Goal: Entertainment & Leisure: Consume media (video, audio)

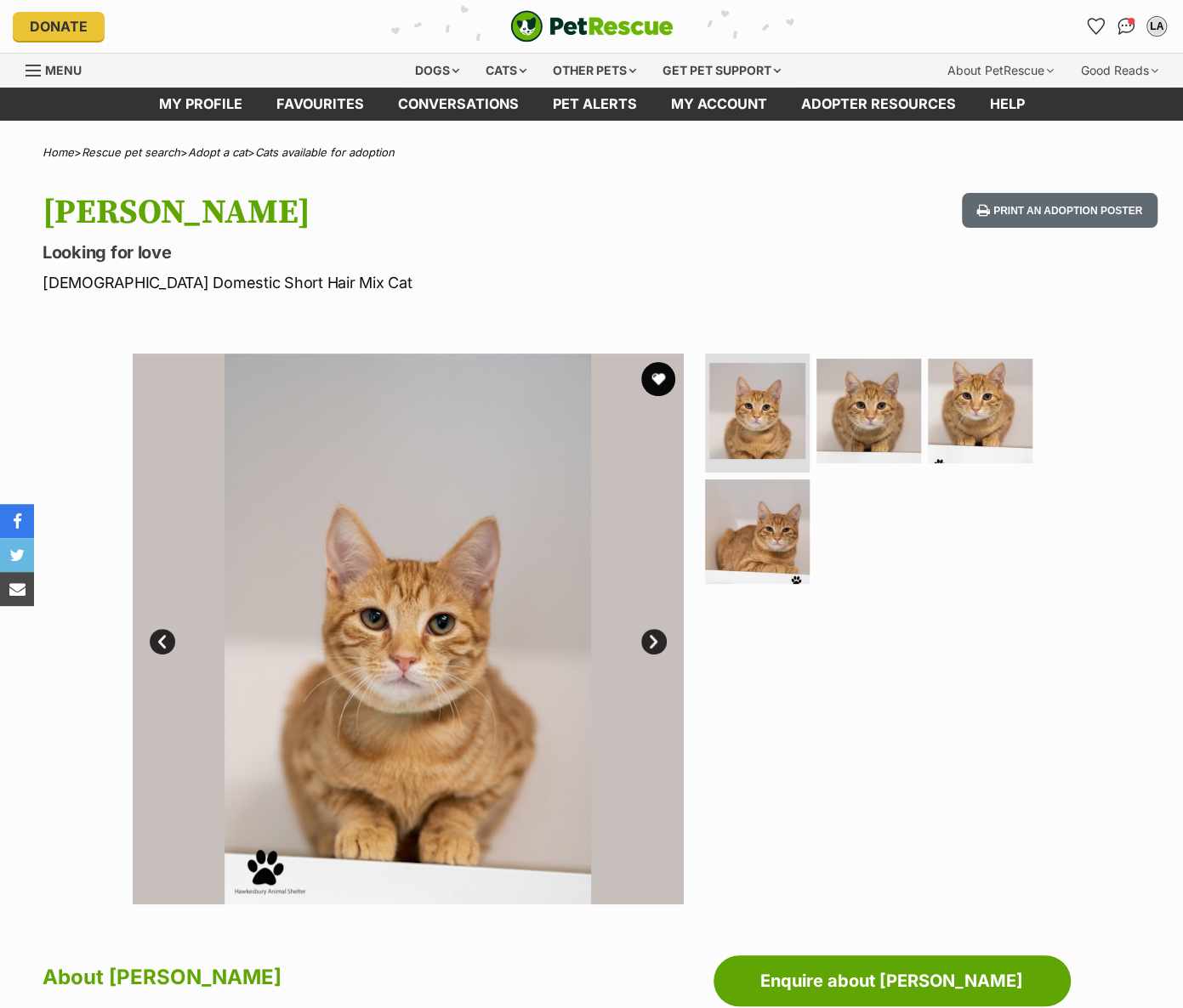
click at [645, 633] on link "Next" at bounding box center [653, 641] width 25 height 25
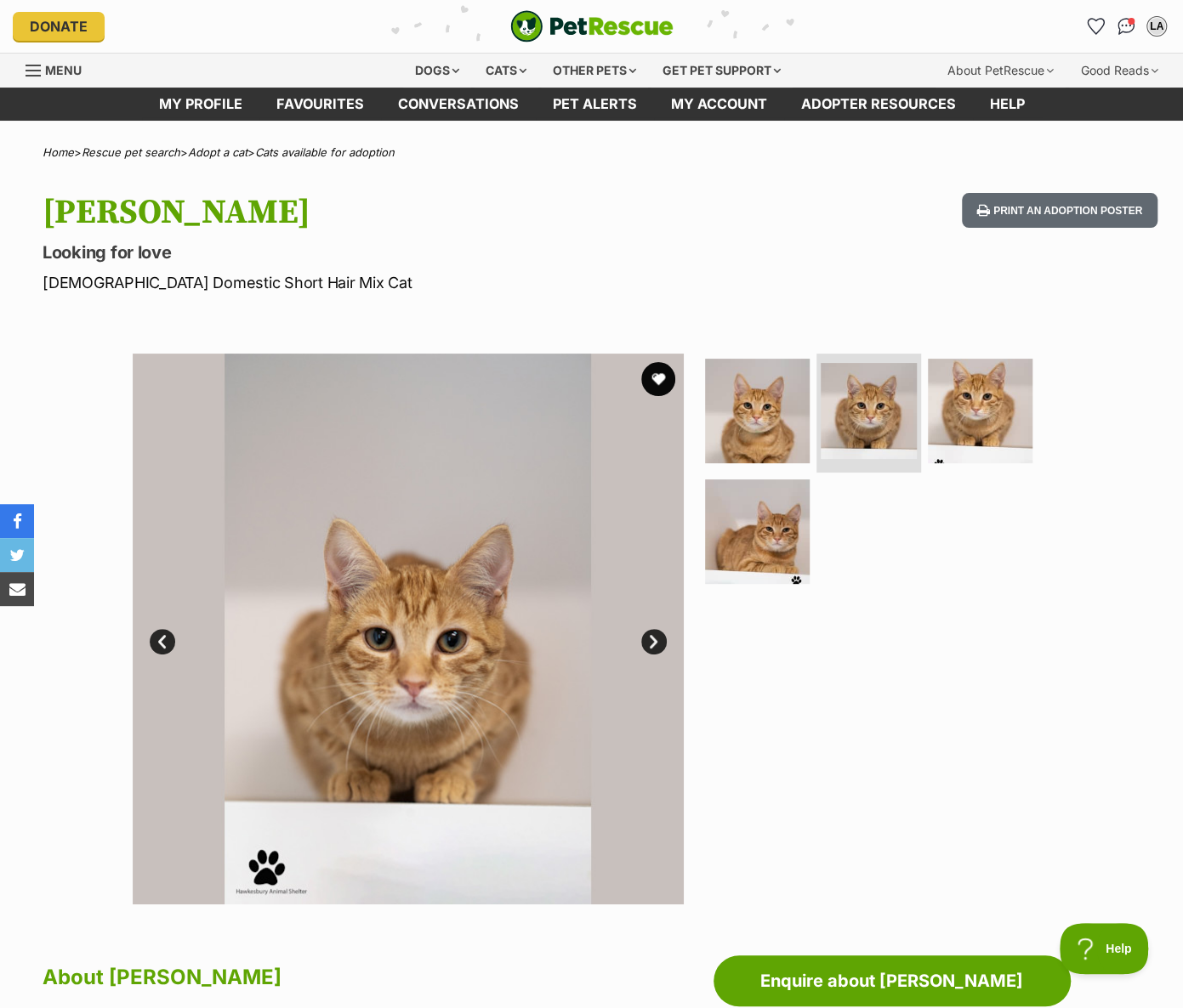
click at [646, 635] on link "Next" at bounding box center [653, 641] width 25 height 25
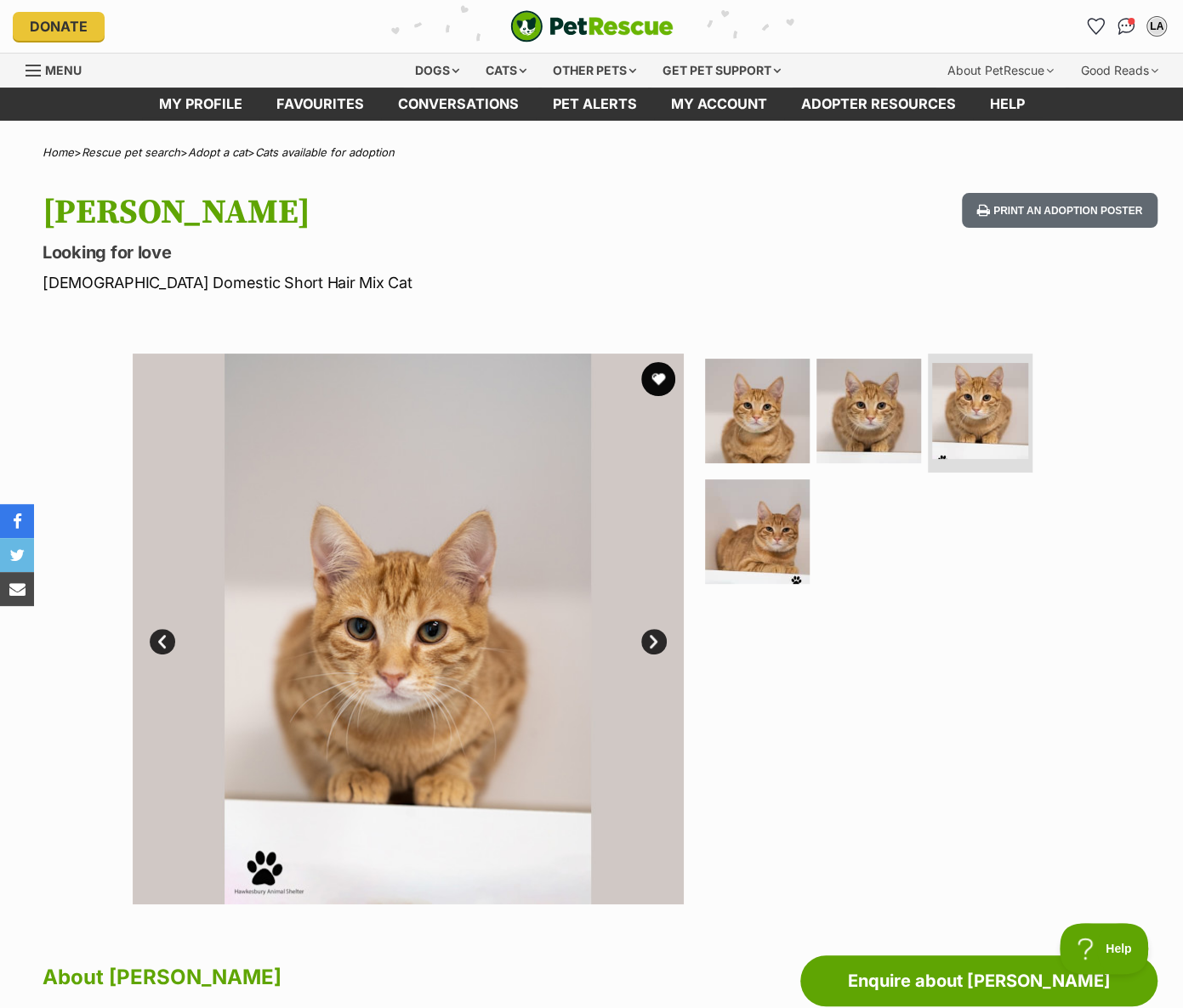
click at [651, 640] on link "Next" at bounding box center [653, 641] width 25 height 25
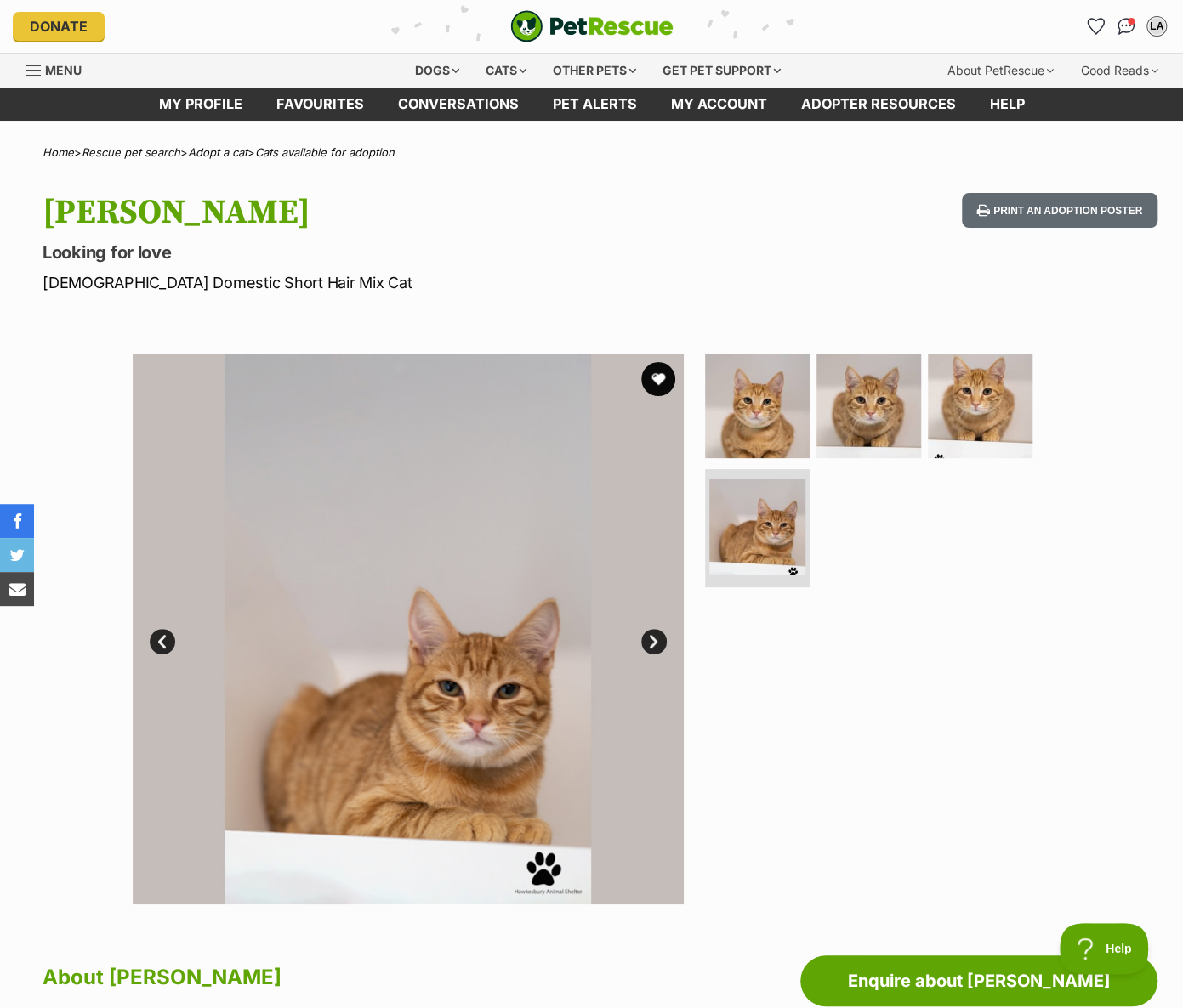
click at [651, 640] on link "Next" at bounding box center [653, 641] width 25 height 25
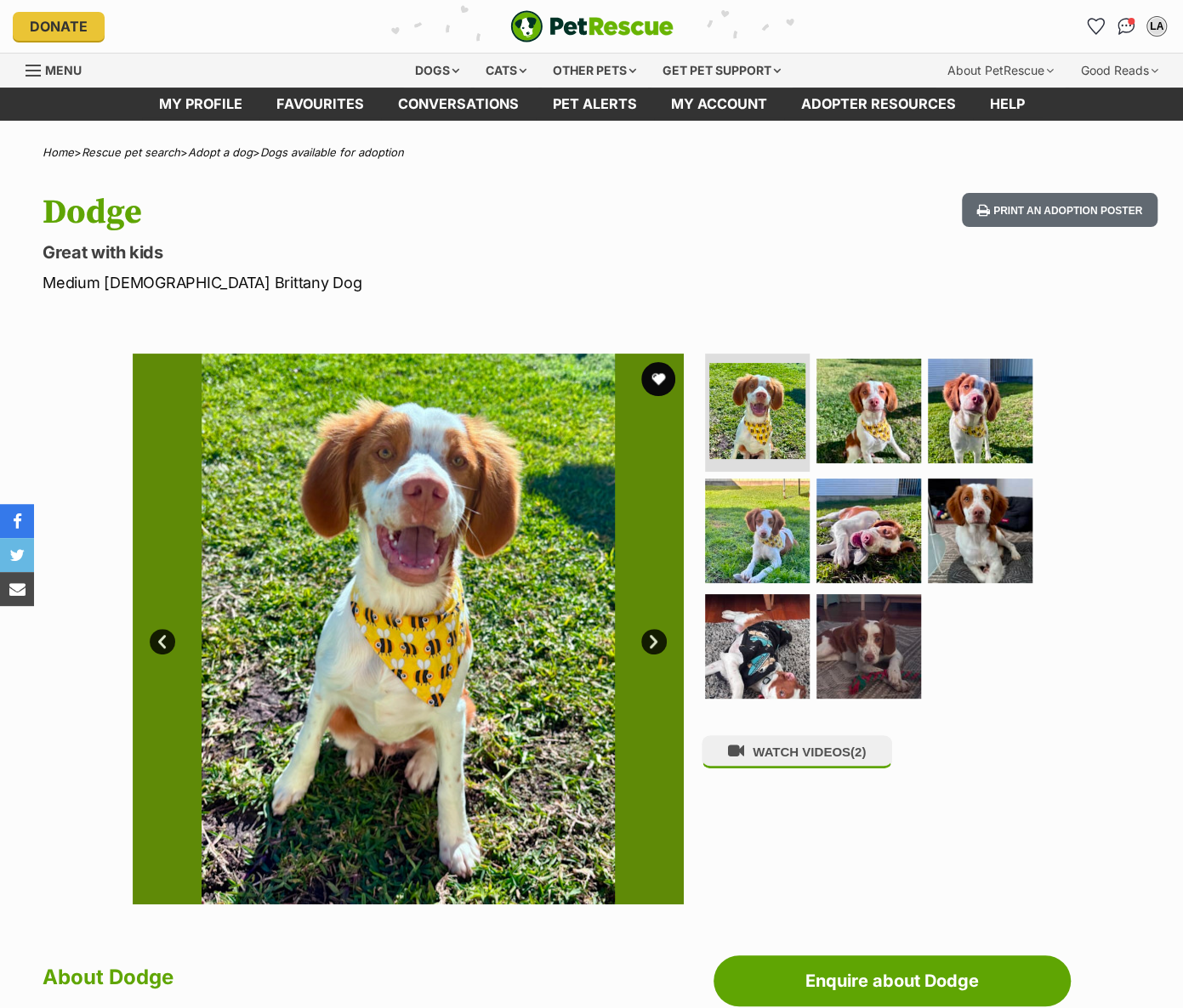
drag, startPoint x: 0, startPoint y: 0, endPoint x: 647, endPoint y: 643, distance: 912.2
click at [647, 643] on link "Next" at bounding box center [653, 641] width 25 height 25
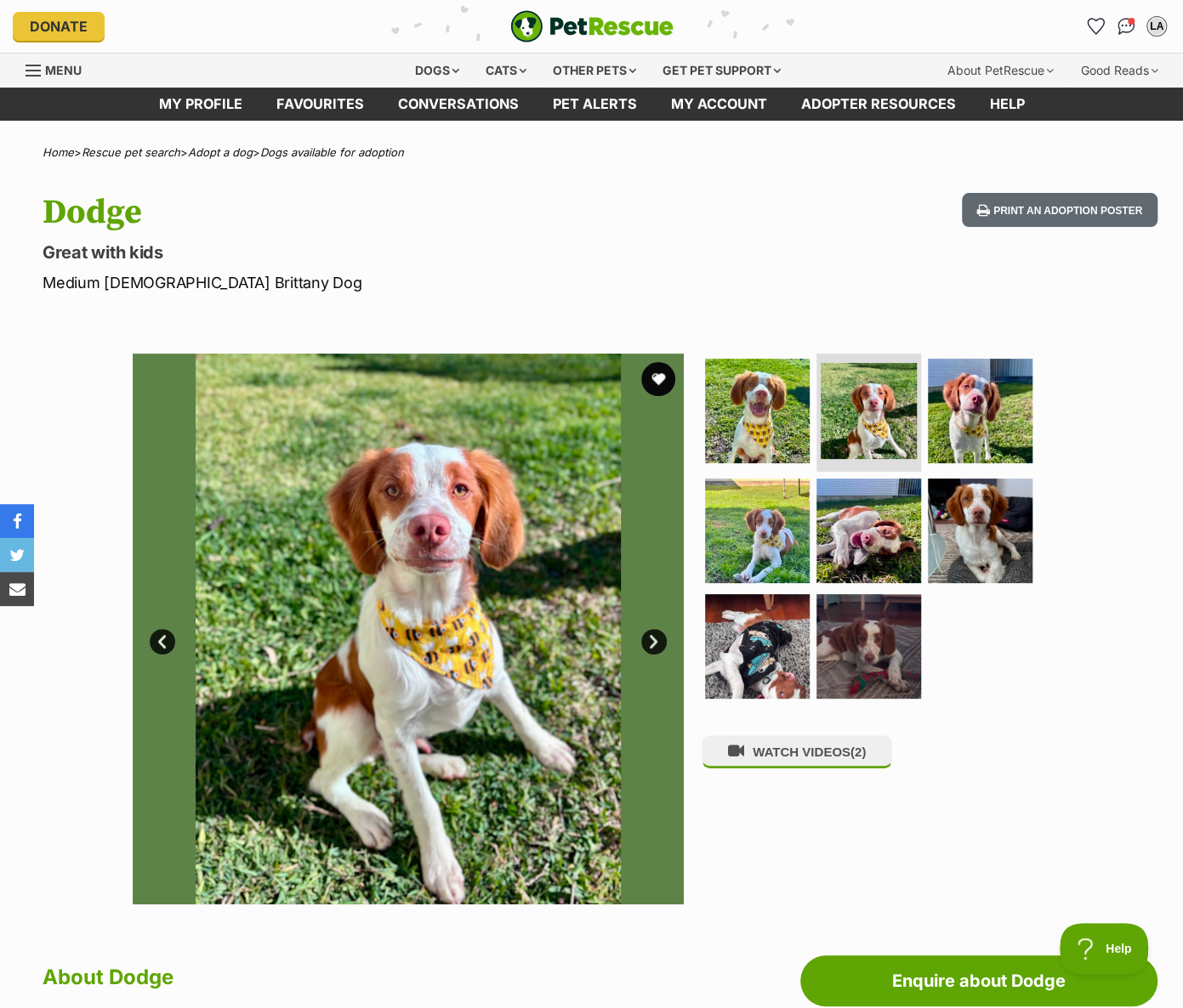
click at [648, 639] on link "Next" at bounding box center [653, 641] width 25 height 25
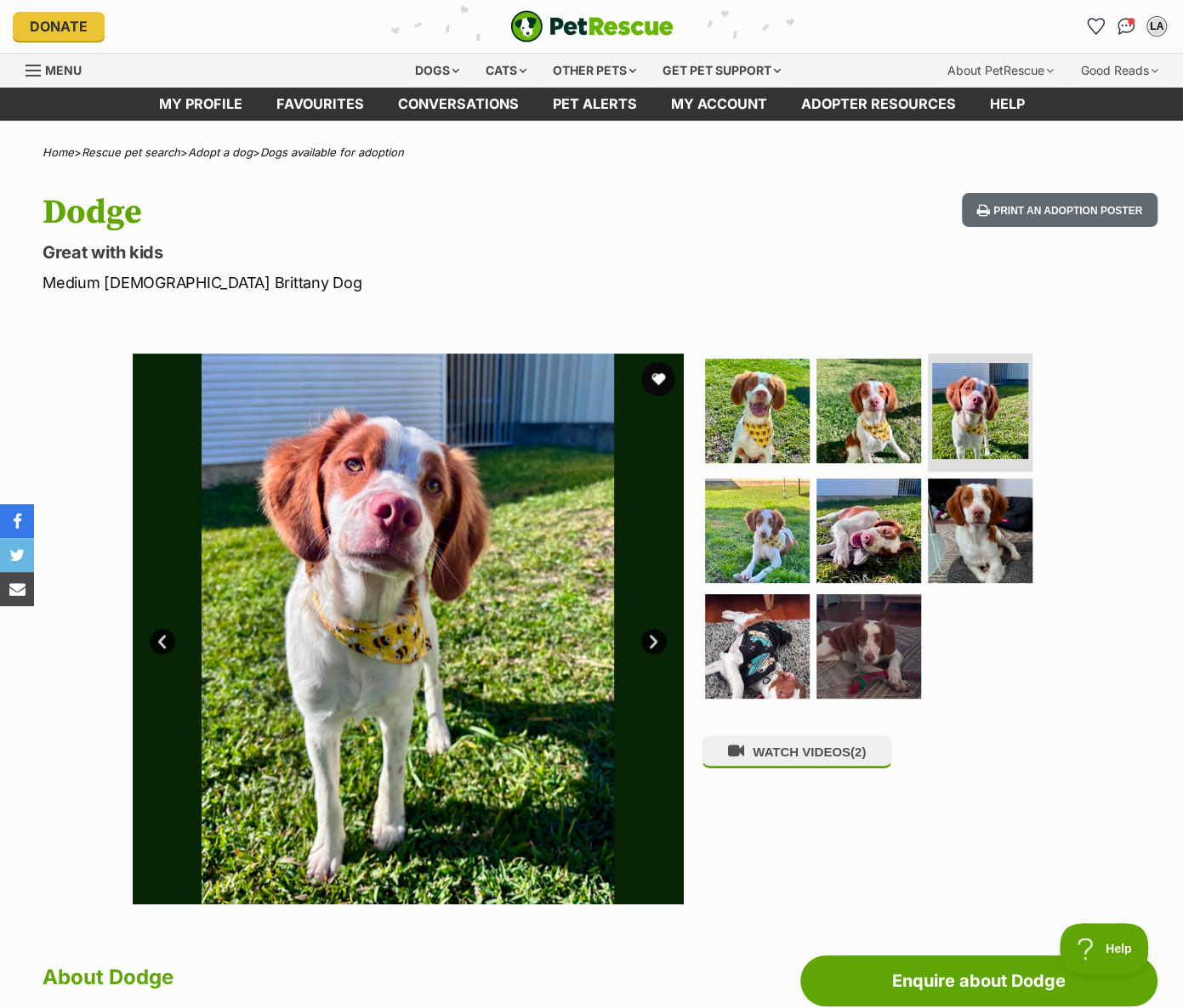
click at [648, 639] on link "Next" at bounding box center [653, 641] width 25 height 25
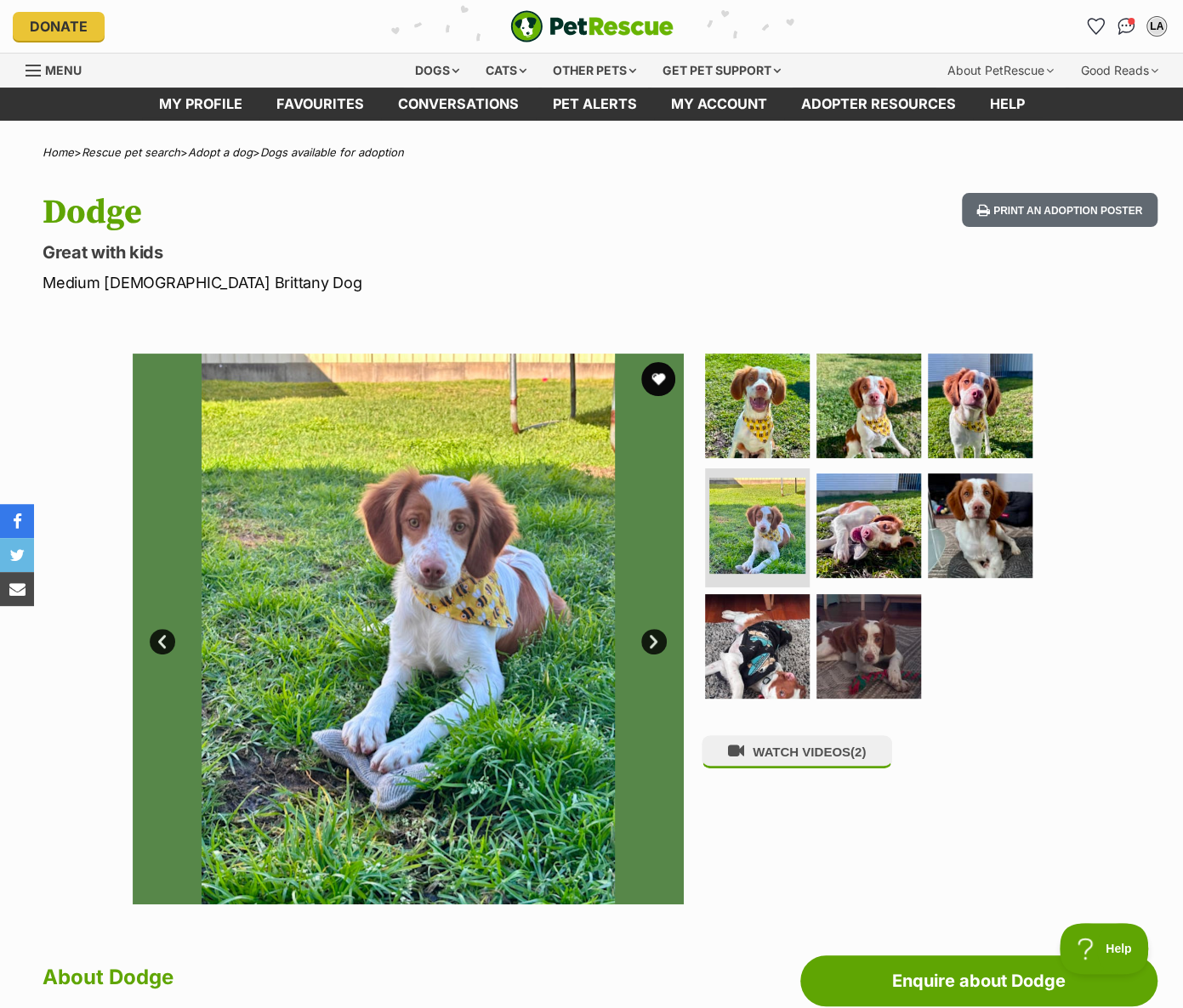
click at [649, 640] on link "Next" at bounding box center [653, 641] width 25 height 25
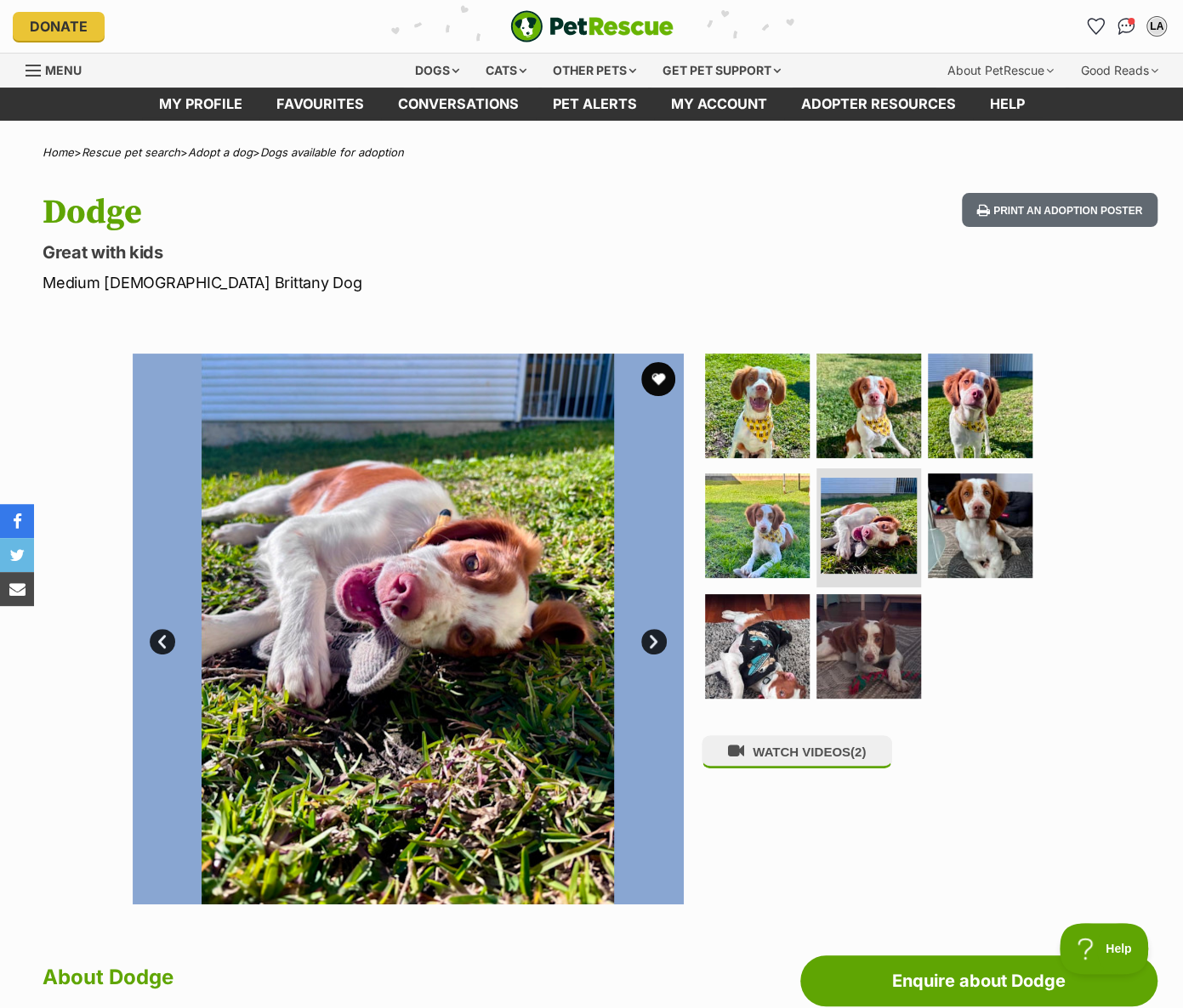
click at [649, 640] on link "Next" at bounding box center [653, 641] width 25 height 25
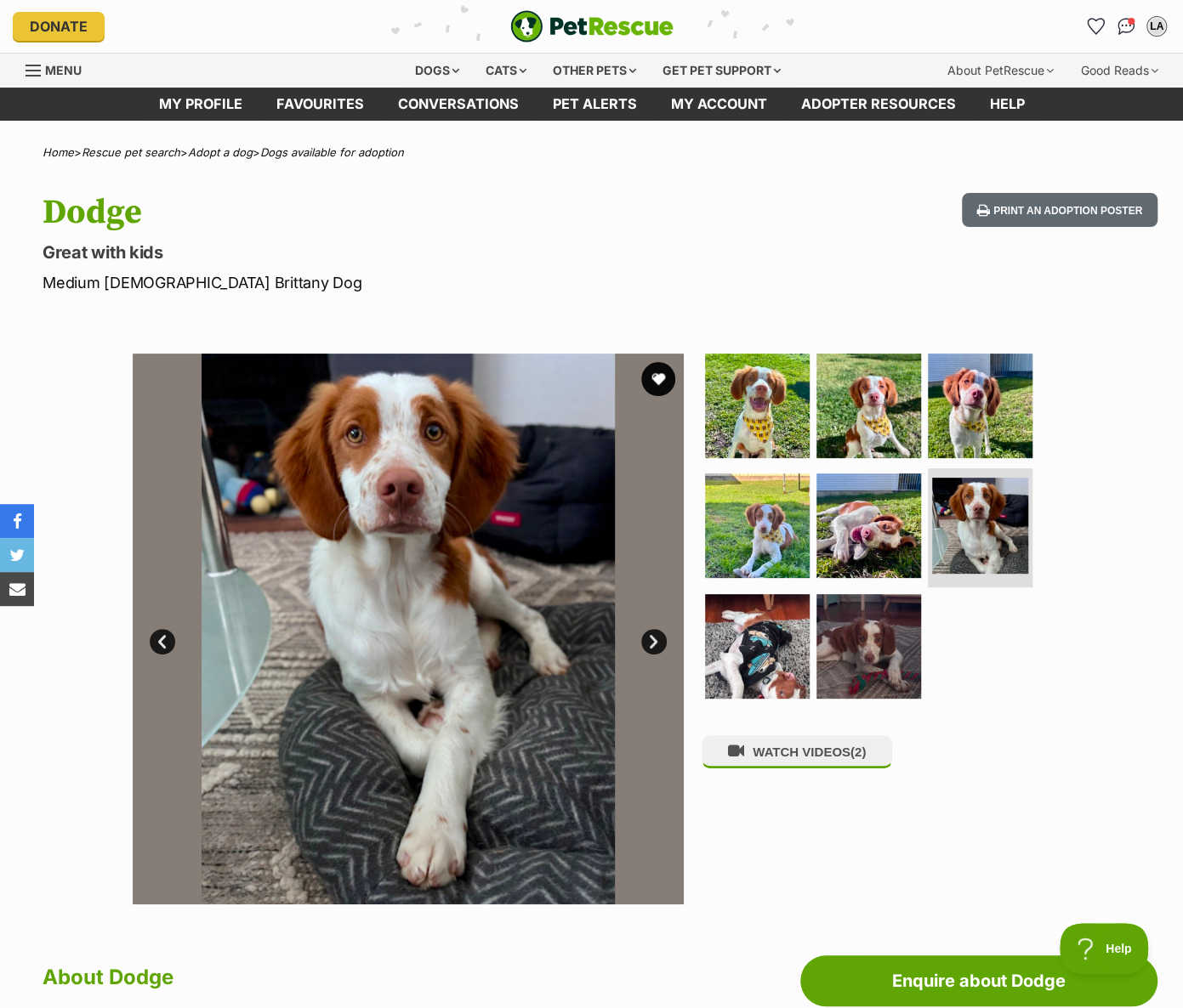
click at [649, 640] on link "Next" at bounding box center [653, 641] width 25 height 25
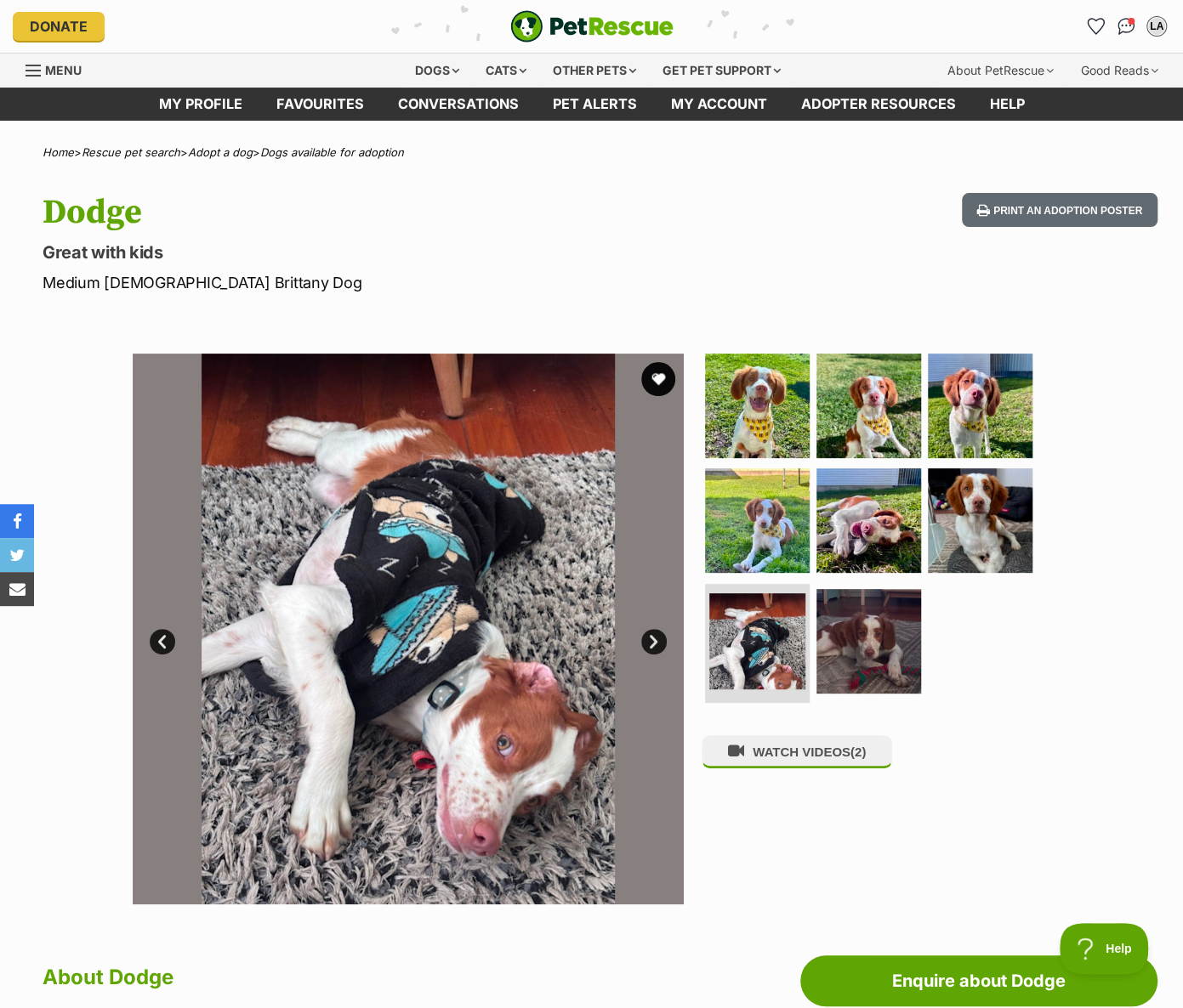
click at [649, 640] on link "Next" at bounding box center [653, 641] width 25 height 25
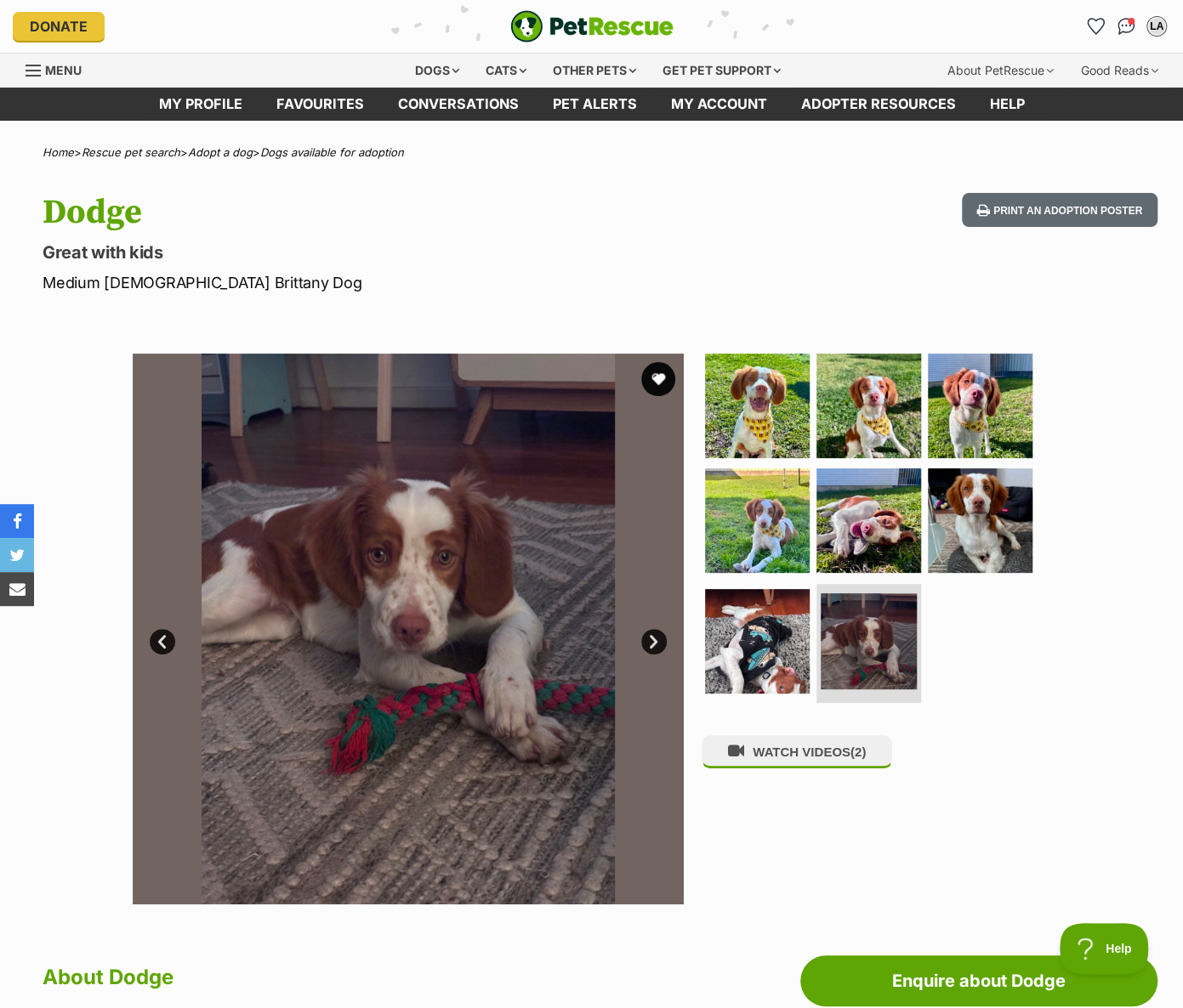
click at [649, 640] on link "Next" at bounding box center [653, 641] width 25 height 25
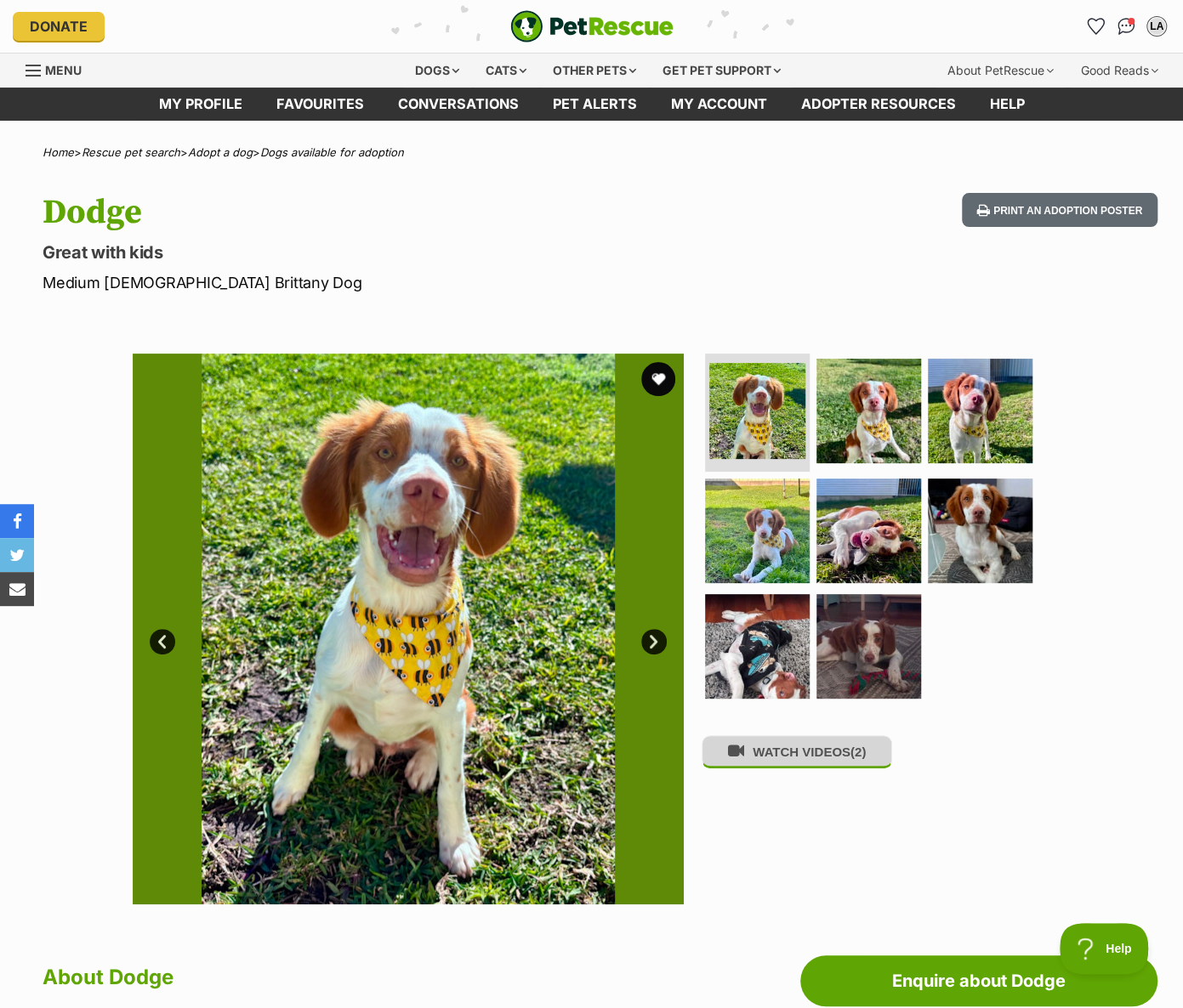
click at [787, 756] on button "WATCH VIDEOS (2)" at bounding box center [796, 752] width 190 height 33
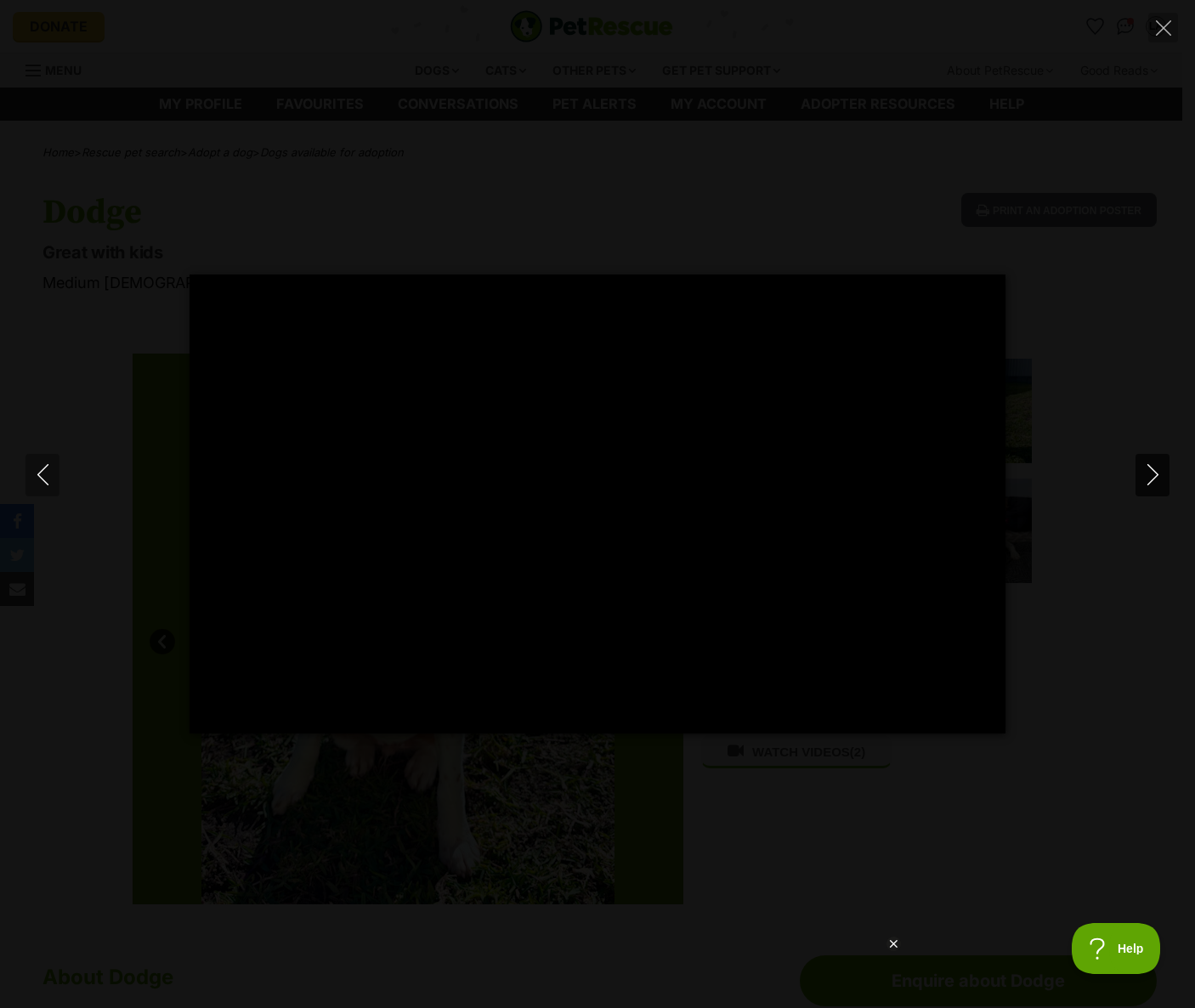
type input "100"
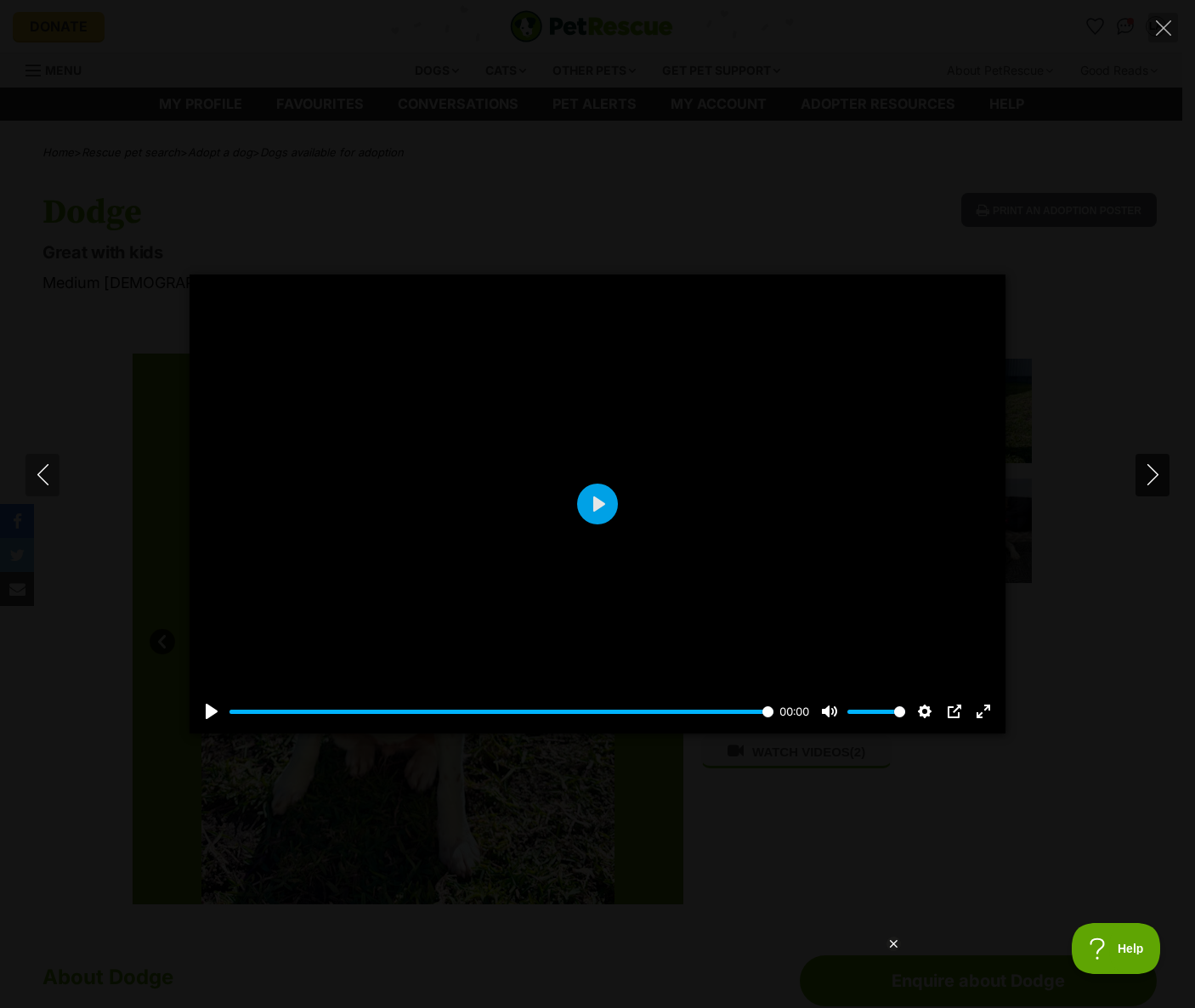
click at [1149, 473] on icon "Next" at bounding box center [1152, 474] width 21 height 21
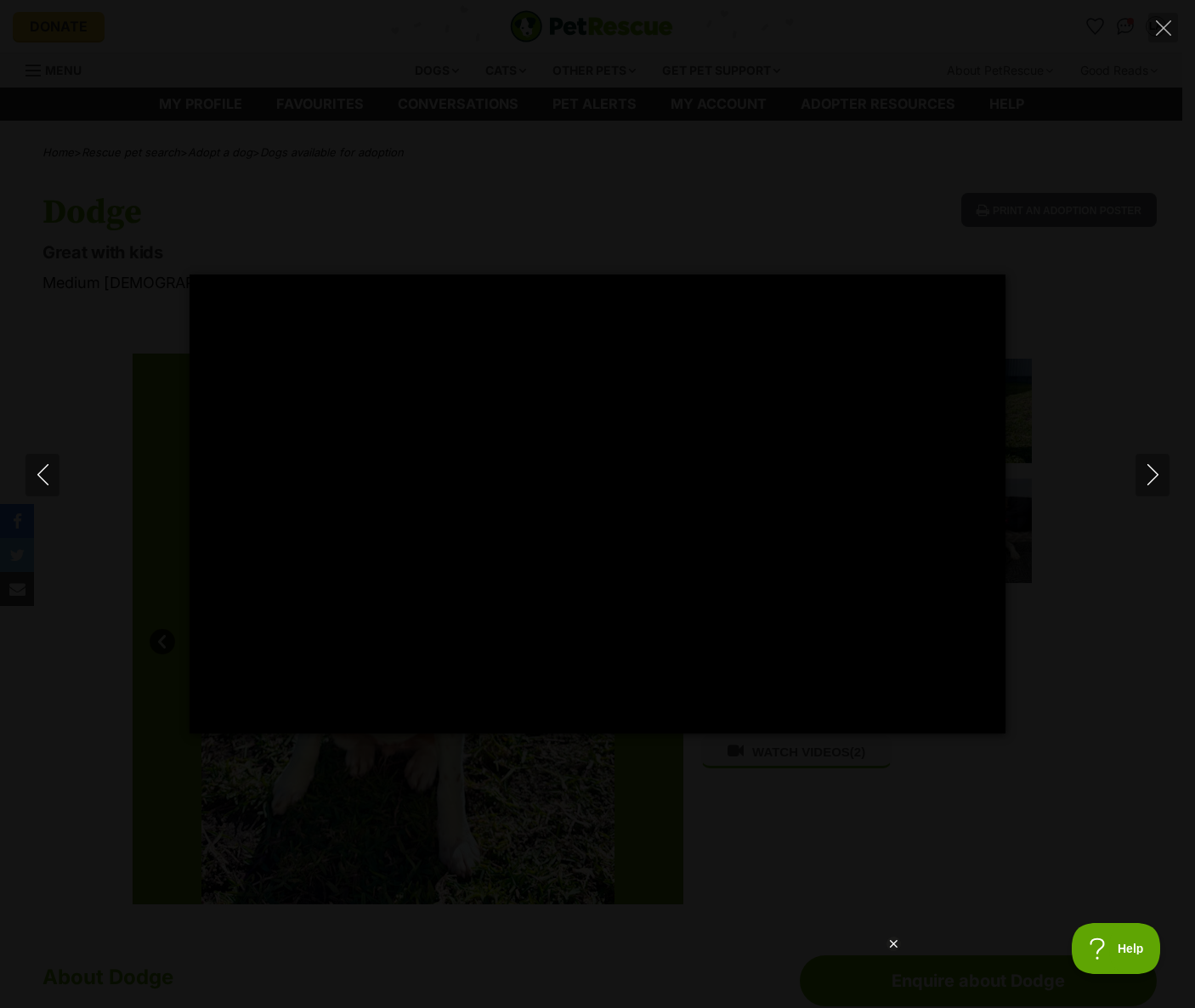
type input "100"
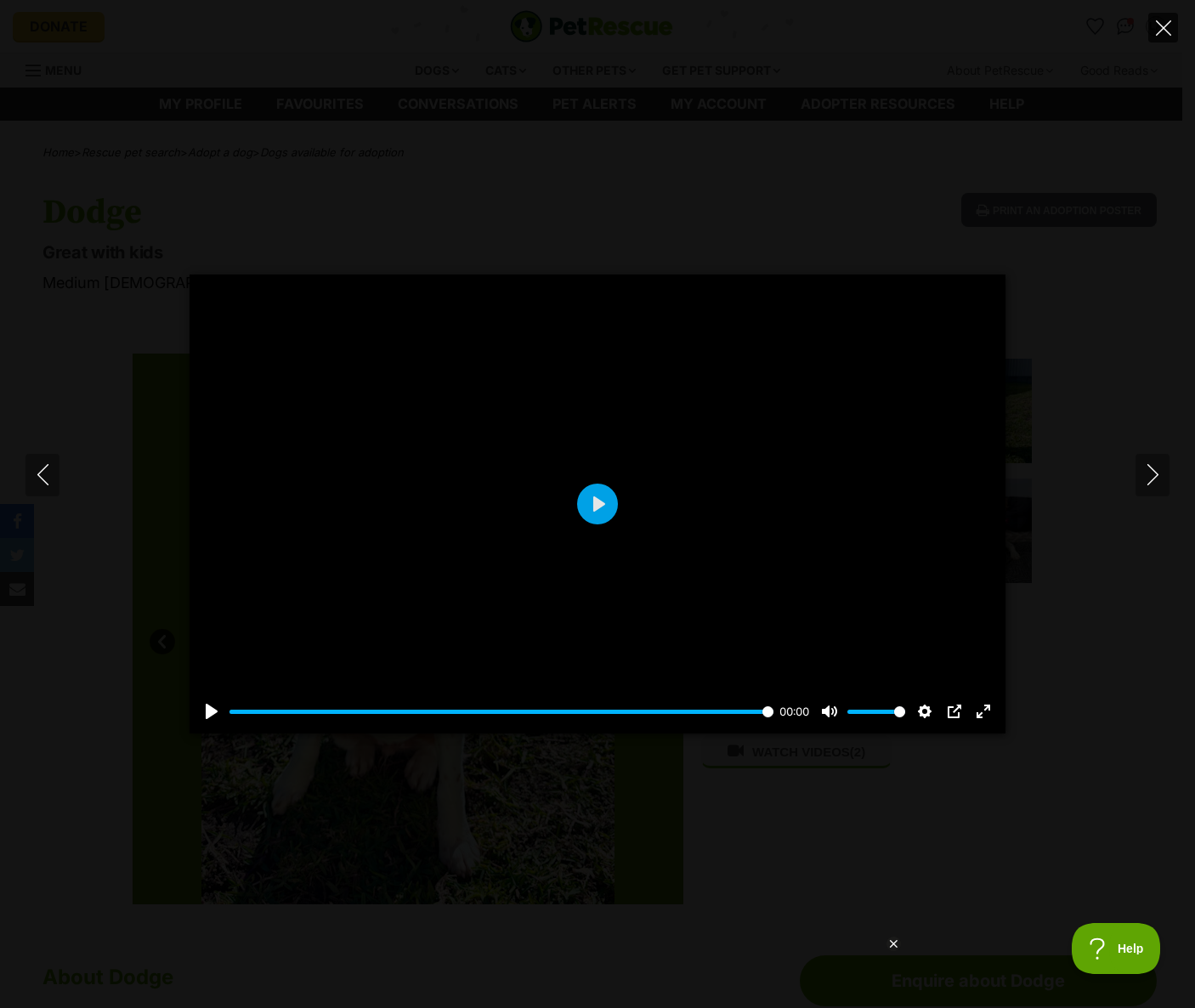
click at [1156, 33] on icon "Close" at bounding box center [1163, 28] width 15 height 15
